Goal: Task Accomplishment & Management: Use online tool/utility

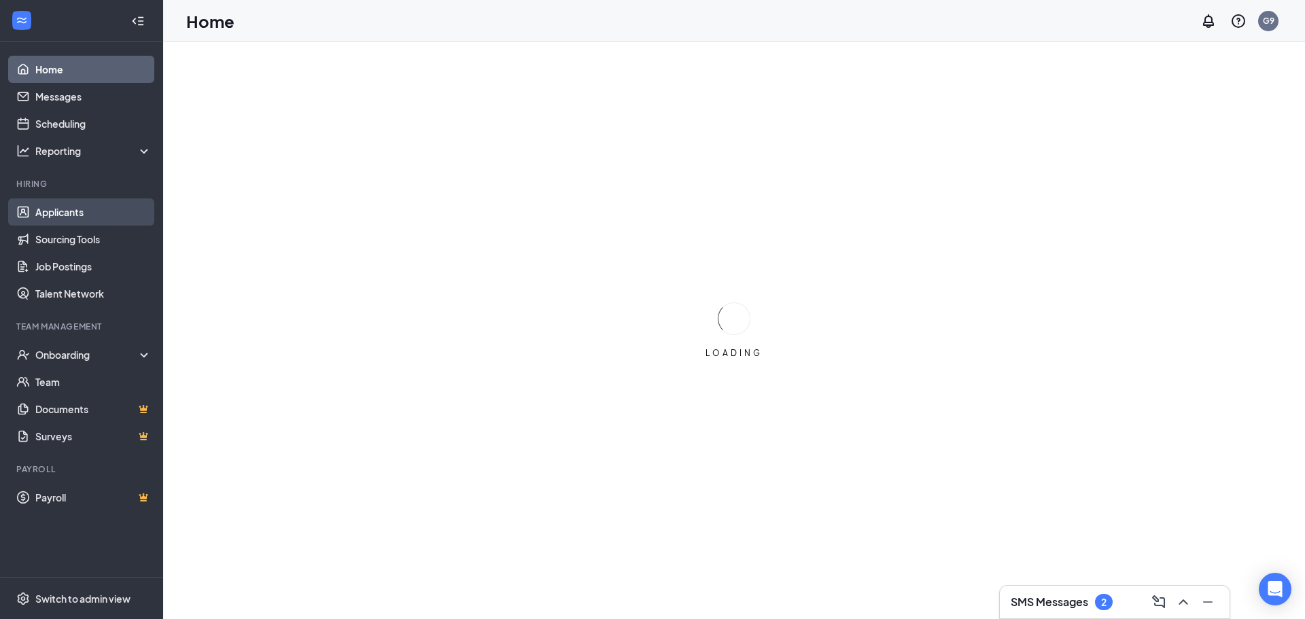
click at [96, 215] on link "Applicants" at bounding box center [93, 211] width 116 height 27
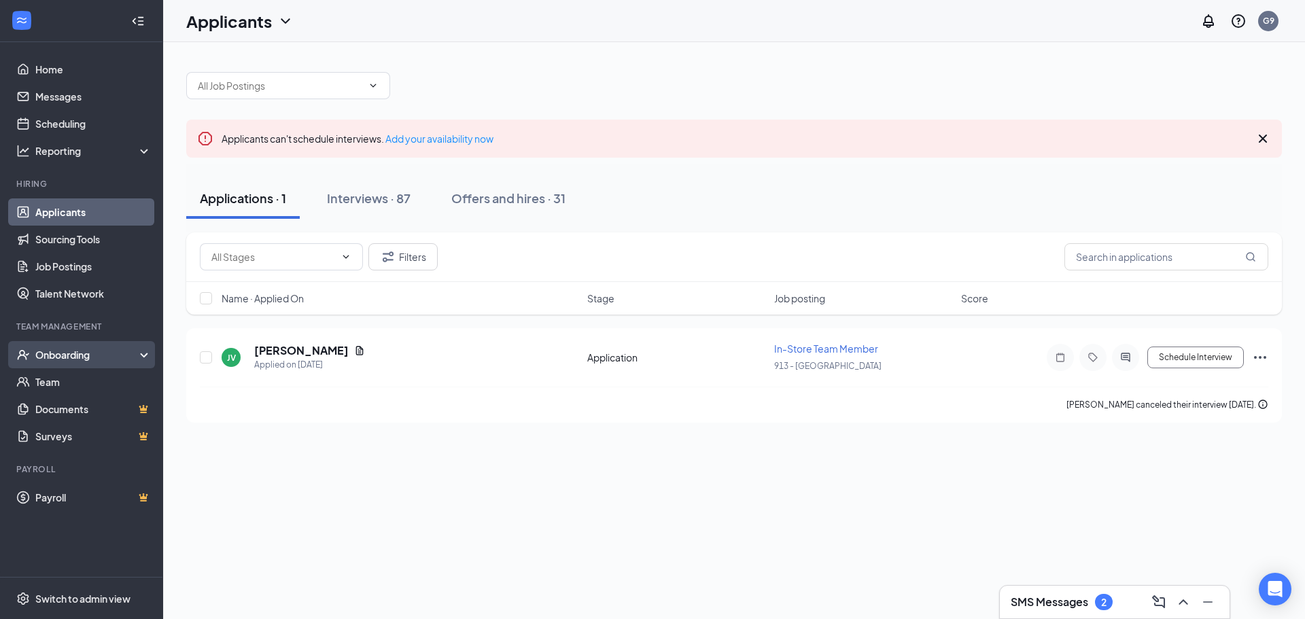
click at [80, 355] on div "Onboarding" at bounding box center [87, 355] width 105 height 14
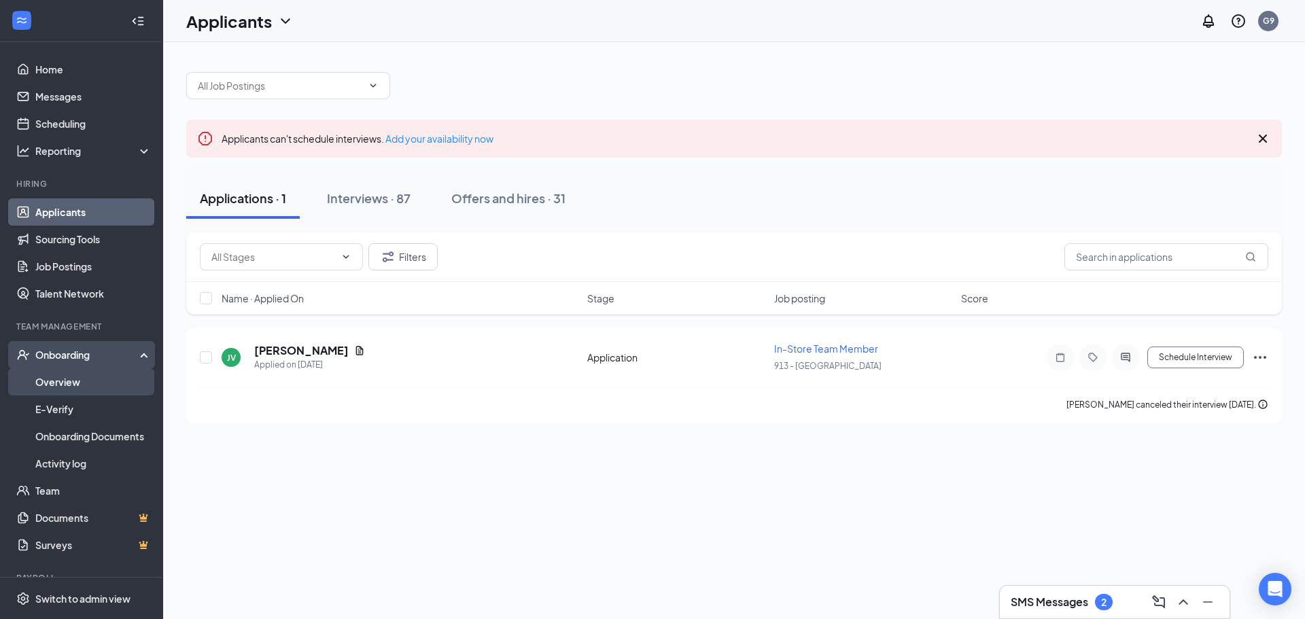
click at [79, 379] on link "Overview" at bounding box center [93, 381] width 116 height 27
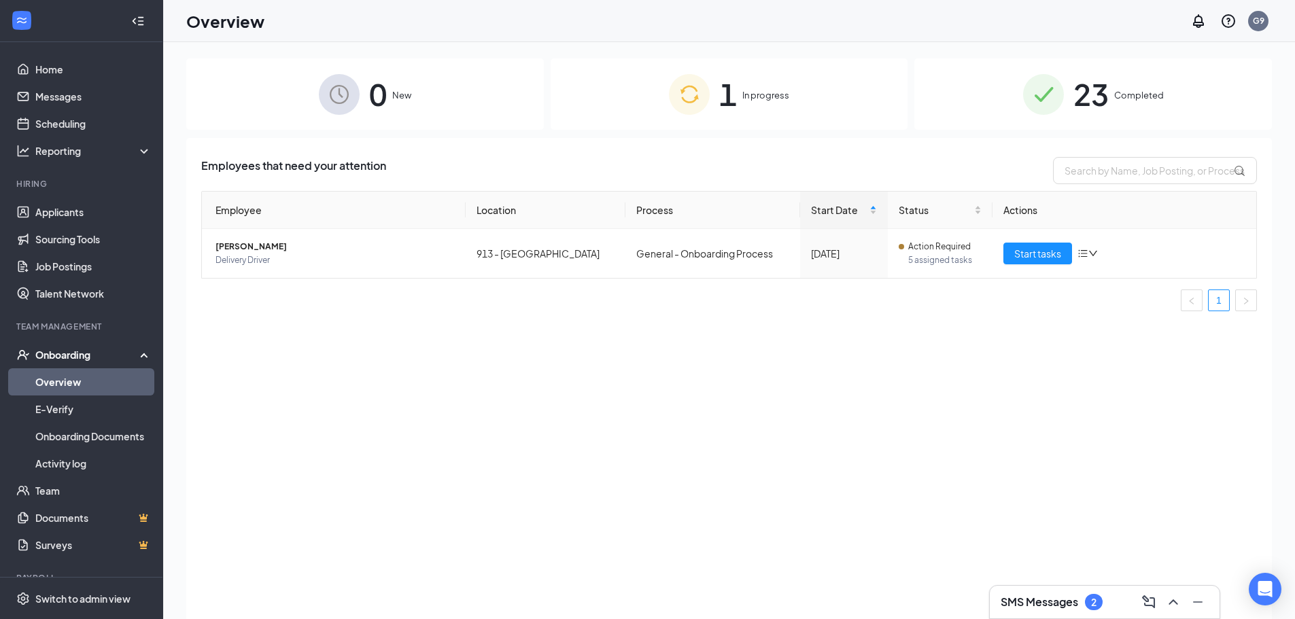
click at [725, 106] on span "1" at bounding box center [728, 94] width 18 height 47
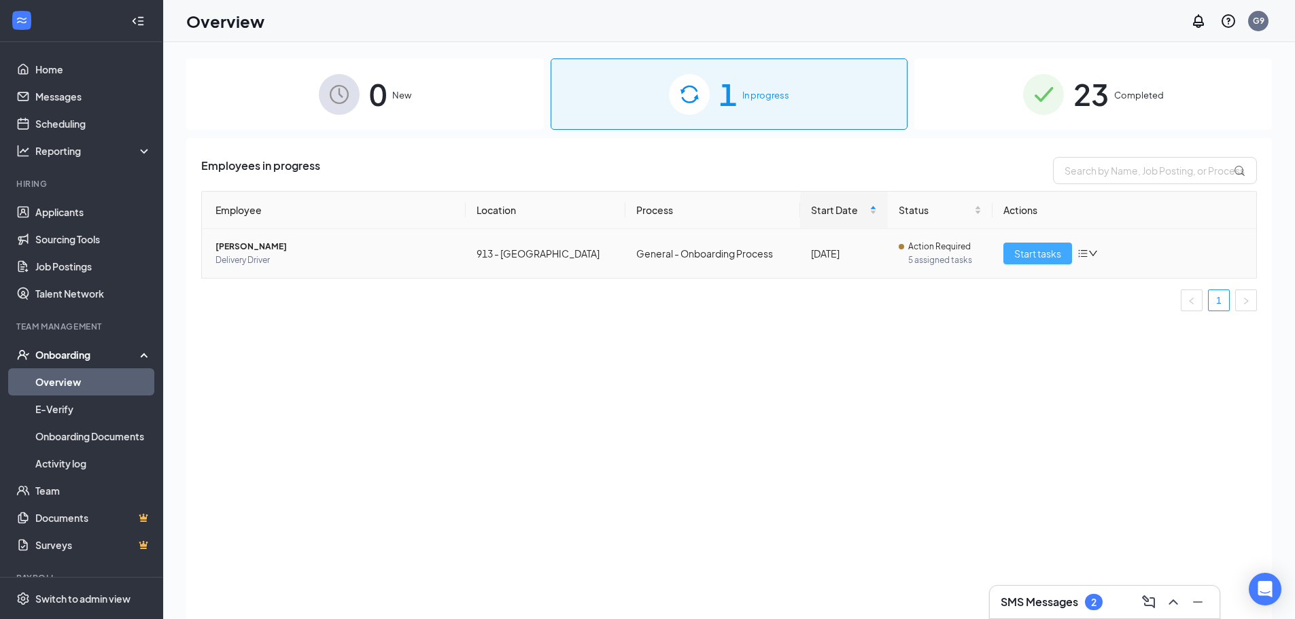
click at [1024, 249] on span "Start tasks" at bounding box center [1037, 253] width 47 height 15
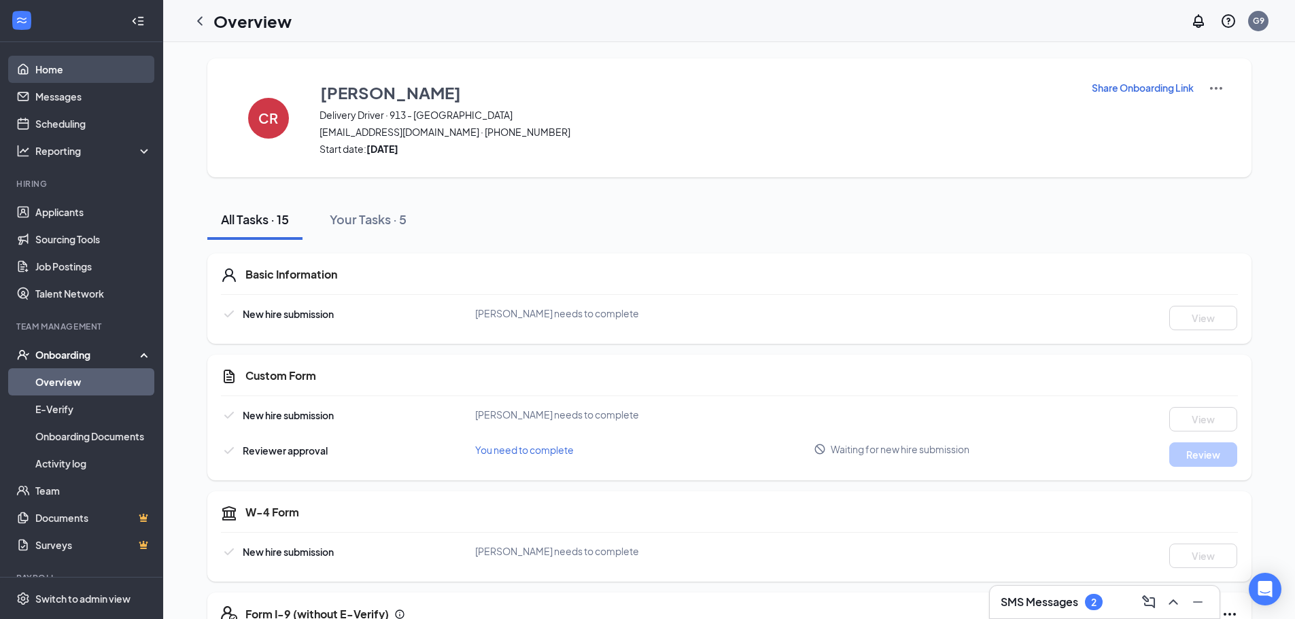
click at [52, 68] on link "Home" at bounding box center [93, 69] width 116 height 27
